Goal: Entertainment & Leisure: Consume media (video, audio)

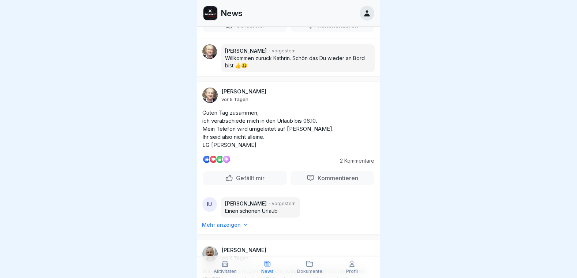
scroll to position [888, 0]
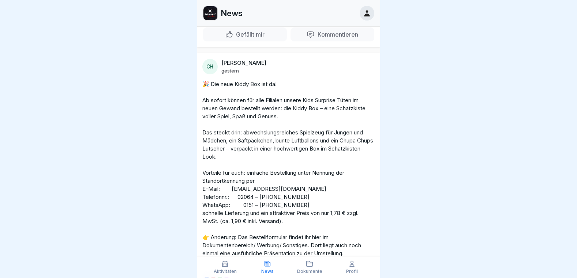
scroll to position [179, 0]
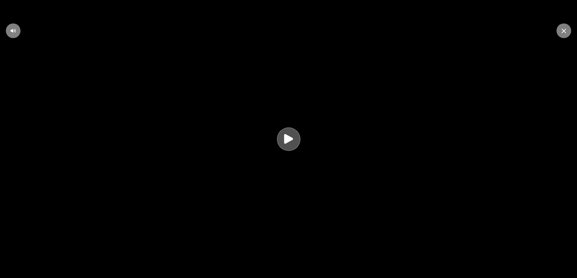
click at [293, 146] on icon at bounding box center [288, 139] width 14 height 14
